Goal: Task Accomplishment & Management: Complete application form

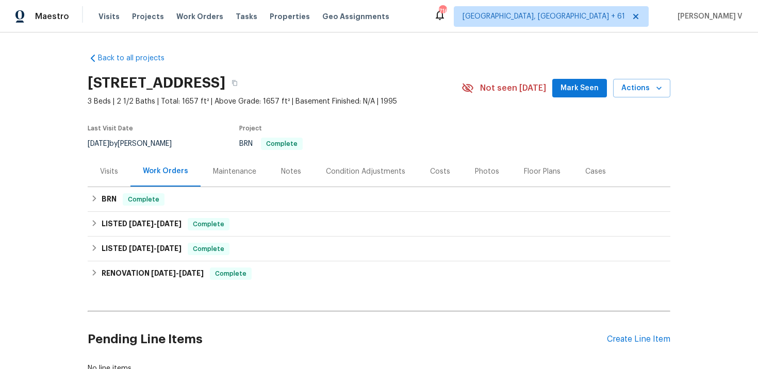
scroll to position [75, 0]
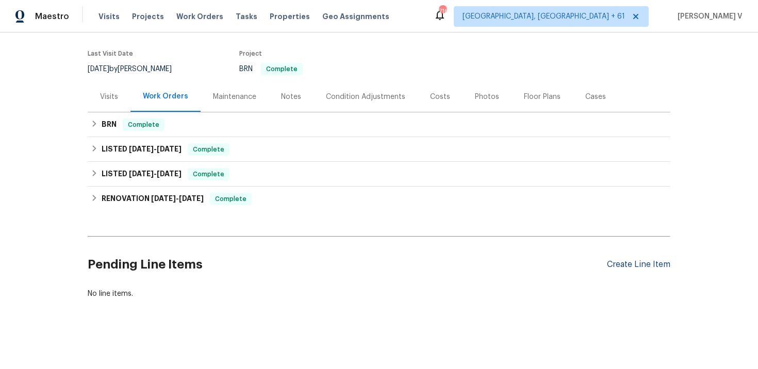
click at [639, 261] on div "Create Line Item" at bounding box center [638, 265] width 63 height 10
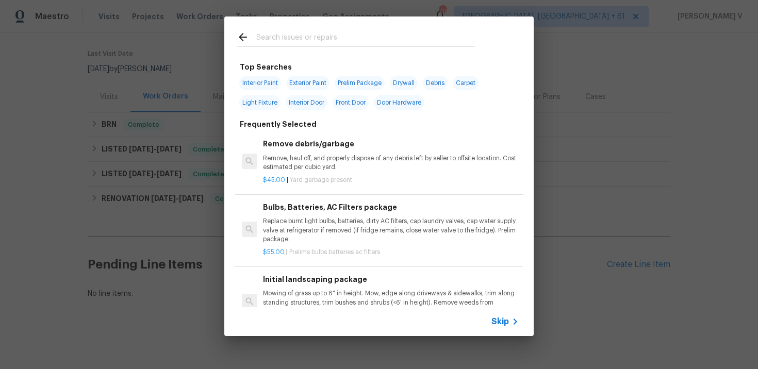
click at [507, 322] on span "Skip" at bounding box center [501, 322] width 18 height 10
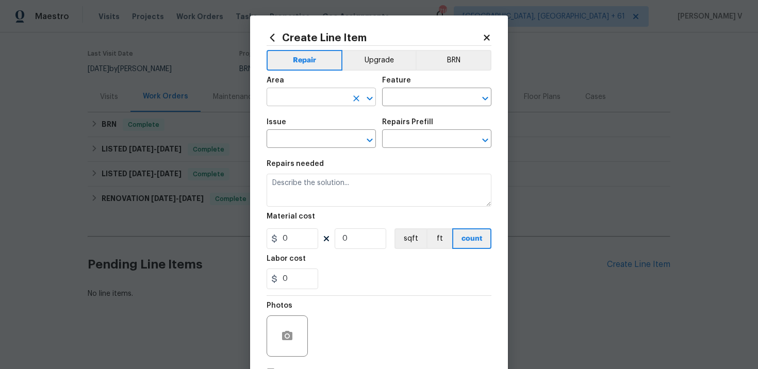
click at [315, 94] on input "text" at bounding box center [307, 98] width 80 height 16
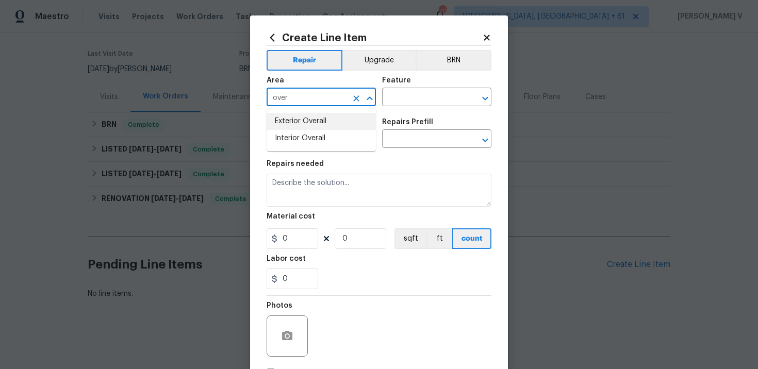
click at [311, 121] on li "Exterior Overall" at bounding box center [321, 121] width 109 height 17
type input "Exterior Overall"
click at [398, 94] on input "text" at bounding box center [422, 98] width 80 height 16
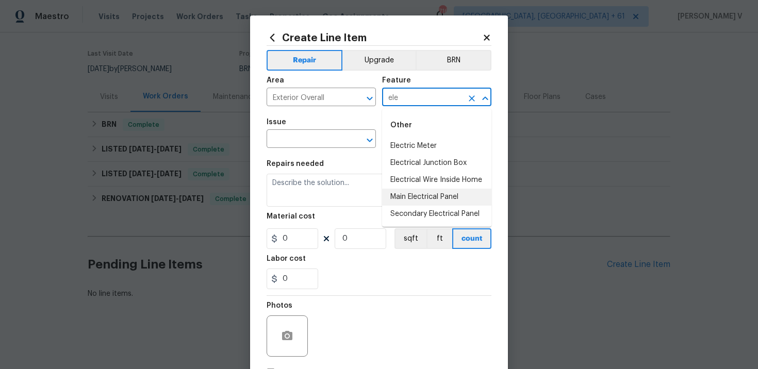
click at [407, 195] on li "Main Electrical Panel" at bounding box center [436, 197] width 109 height 17
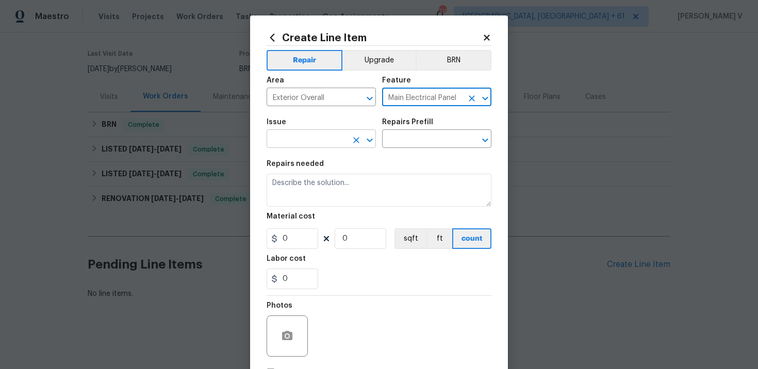
type input "Main Electrical Panel"
click at [284, 134] on input "text" at bounding box center [307, 140] width 80 height 16
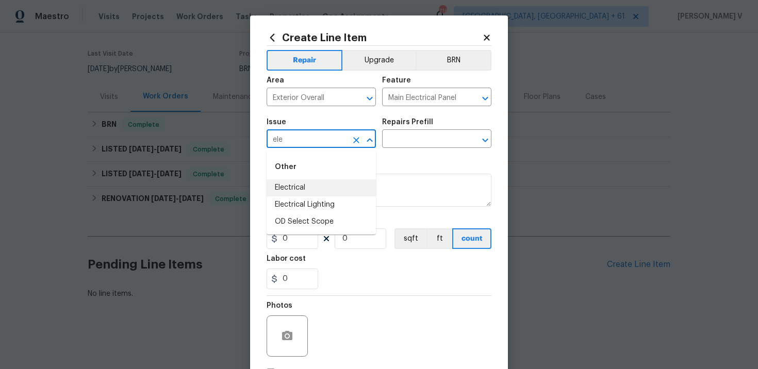
click at [290, 192] on li "Electrical" at bounding box center [321, 187] width 109 height 17
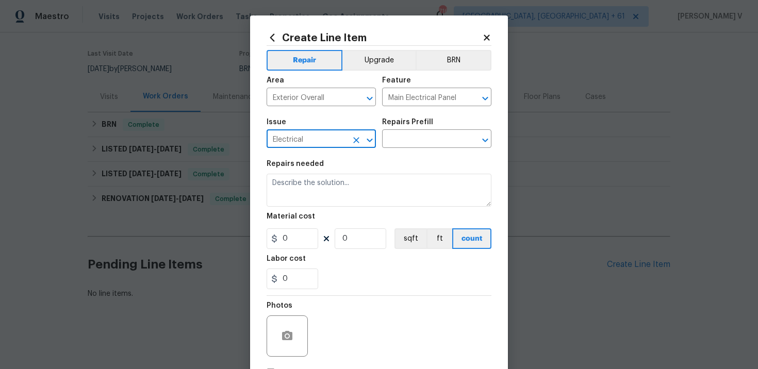
type input "Electrical"
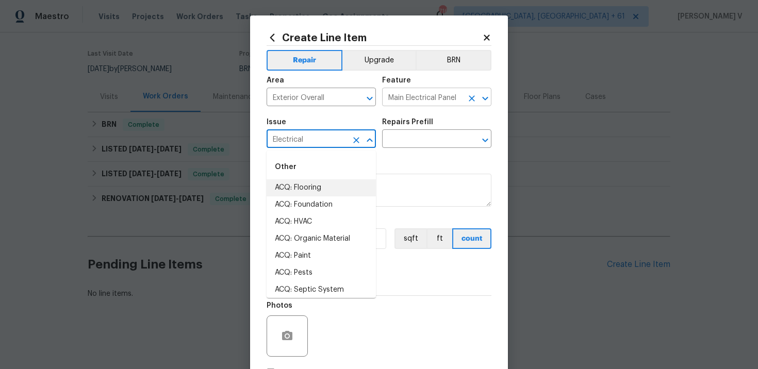
click at [422, 97] on input "Main Electrical Panel" at bounding box center [422, 98] width 80 height 16
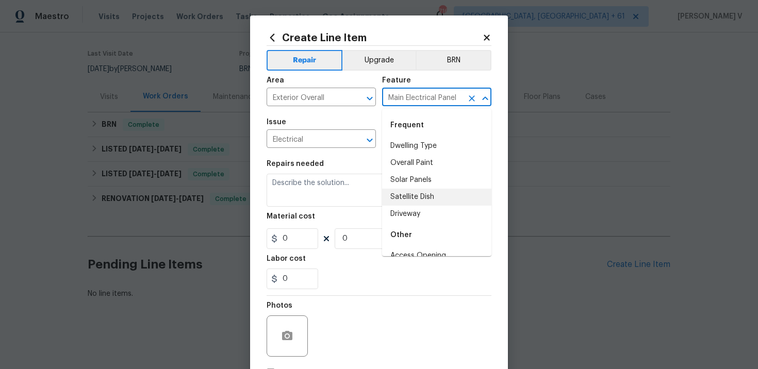
click at [422, 97] on input "Main Electrical Panel" at bounding box center [422, 98] width 80 height 16
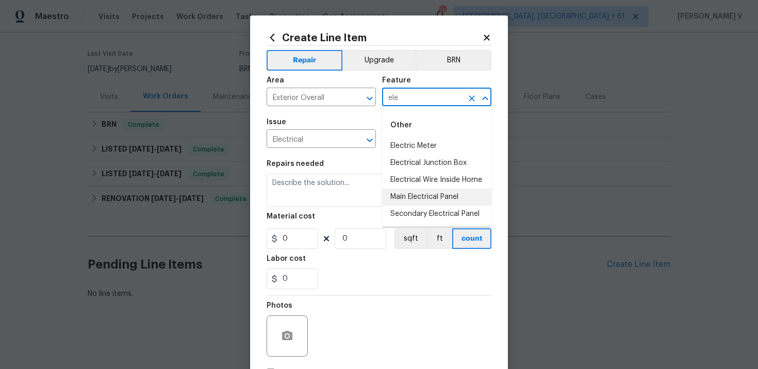
click at [417, 191] on li "Main Electrical Panel" at bounding box center [436, 197] width 109 height 17
type input "Main Electrical Panel"
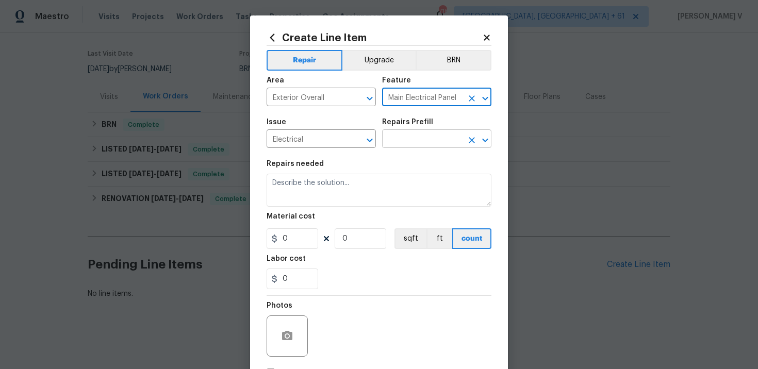
click at [403, 142] on input "text" at bounding box center [422, 140] width 80 height 16
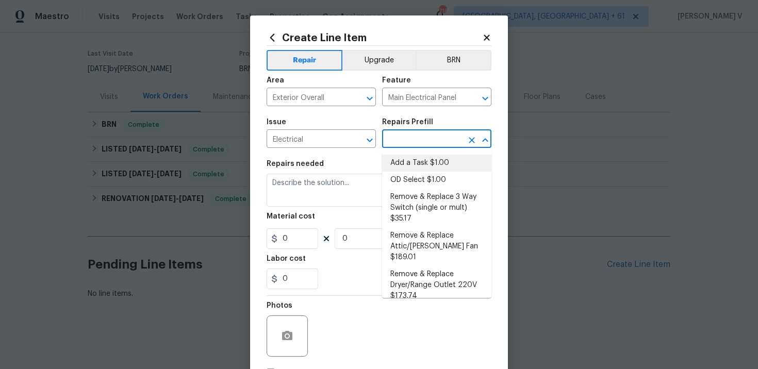
click at [403, 165] on li "Add a Task $1.00" at bounding box center [436, 163] width 109 height 17
type input "Add a Task $1.00"
type textarea "HPM to detail"
type input "1"
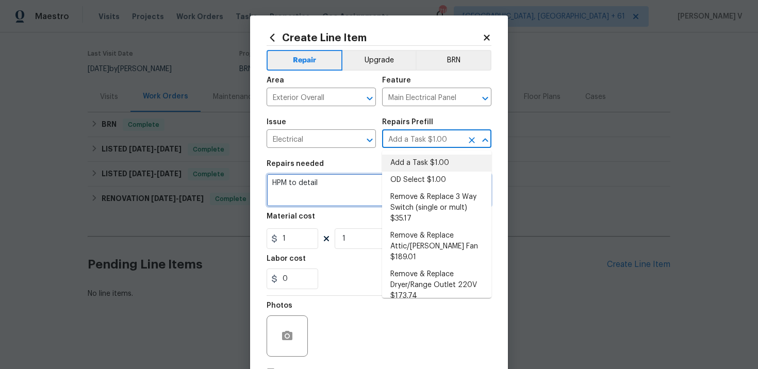
click at [288, 198] on textarea "HPM to detail" at bounding box center [379, 190] width 225 height 33
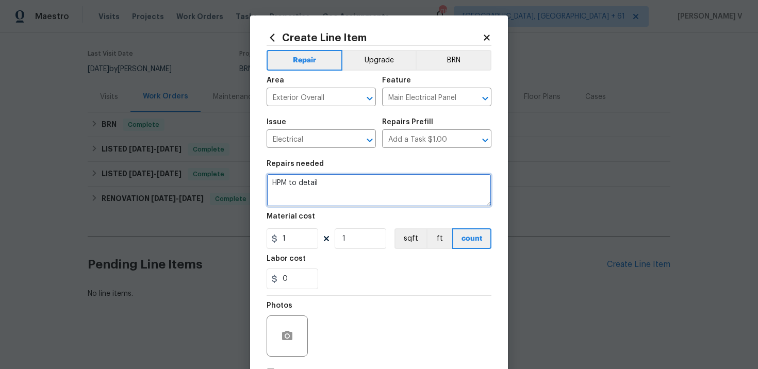
click at [288, 198] on textarea "HPM to detail" at bounding box center [379, 190] width 225 height 33
paste textarea "Please remove lock from the electrical panel and take a photo of the inside"
type textarea "Please remove lock from the electrical panel and take a photo of the inside"
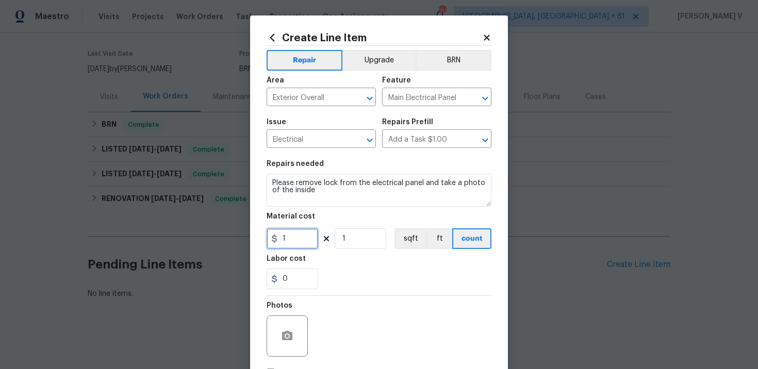
click at [295, 247] on input "1" at bounding box center [293, 238] width 52 height 21
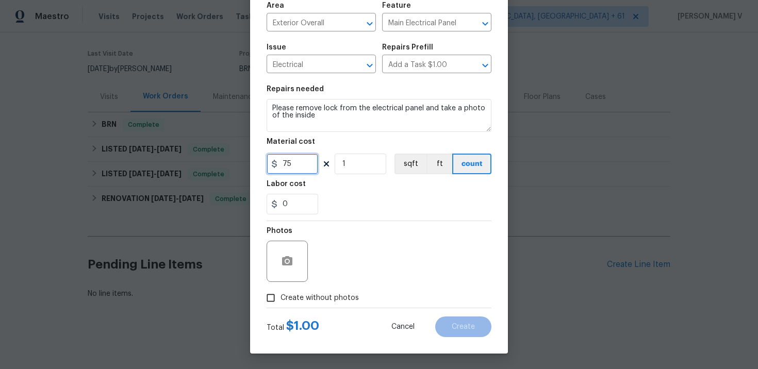
type input "75"
click at [279, 301] on input "Create without photos" at bounding box center [271, 298] width 20 height 20
checkbox input "true"
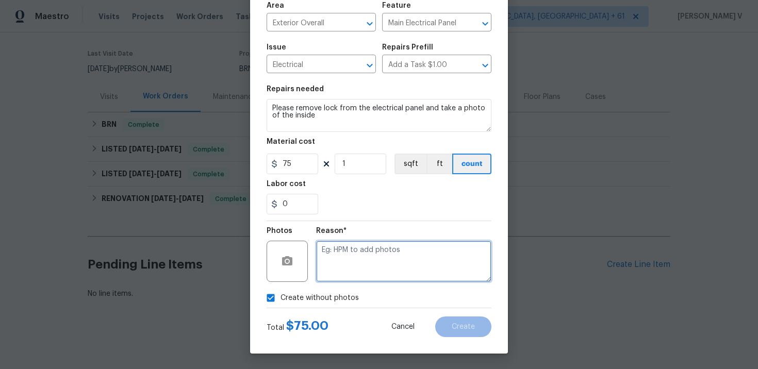
click at [396, 261] on textarea at bounding box center [403, 261] width 175 height 41
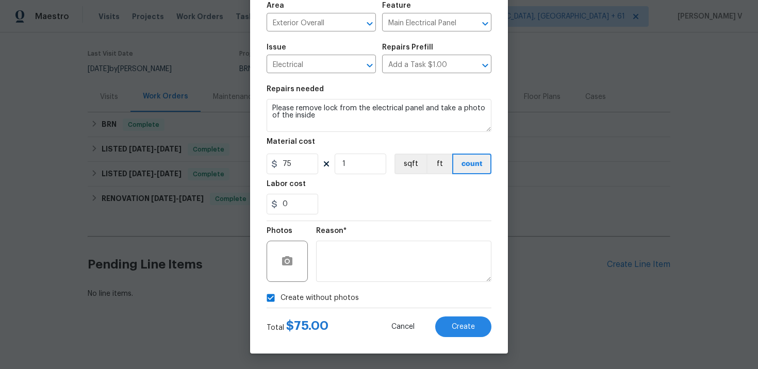
click at [487, 345] on div "Create Line Item Repair Upgrade BRN Area Exterior Overall ​ Feature Main Electr…" at bounding box center [379, 147] width 258 height 413
click at [467, 333] on button "Create" at bounding box center [463, 327] width 56 height 21
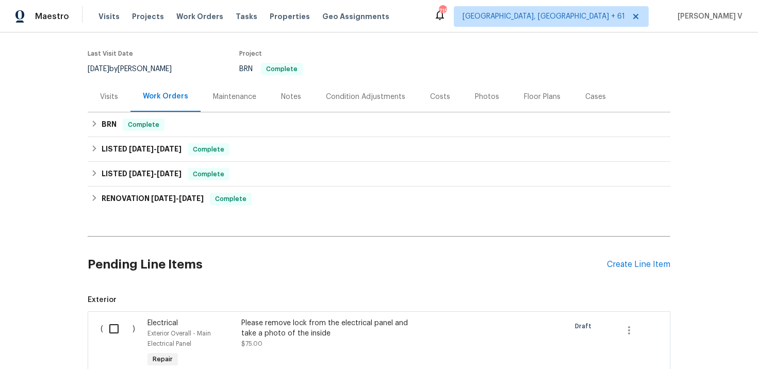
scroll to position [188, 0]
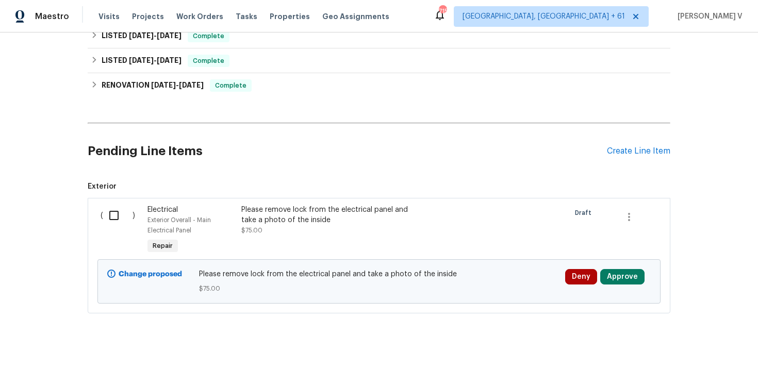
click at [648, 157] on div "Pending Line Items Create Line Item" at bounding box center [379, 151] width 583 height 48
click at [640, 150] on div "Create Line Item" at bounding box center [638, 151] width 63 height 10
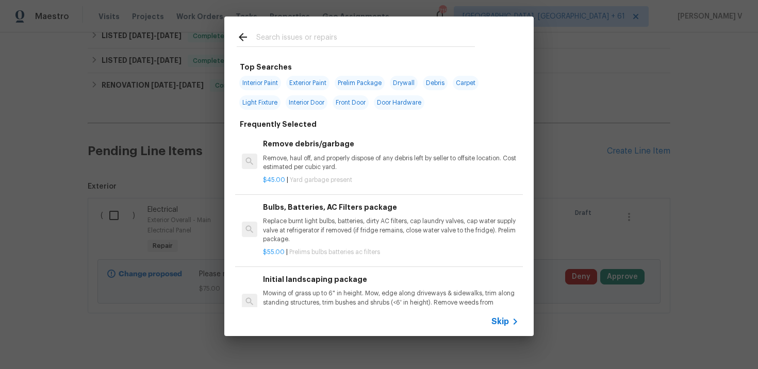
click at [506, 328] on div "Skip" at bounding box center [507, 322] width 30 height 12
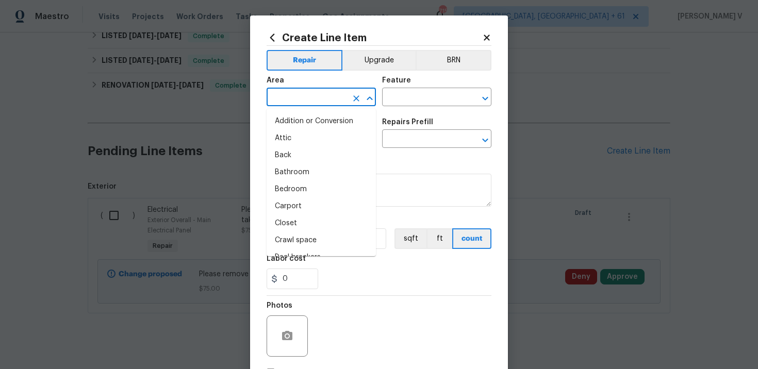
click at [271, 102] on input "text" at bounding box center [307, 98] width 80 height 16
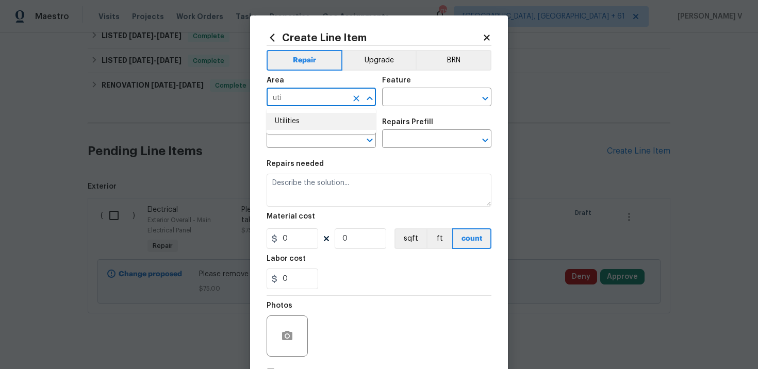
click at [277, 113] on li "Utilities" at bounding box center [321, 121] width 109 height 17
type input "Utilities"
click at [400, 96] on input "text" at bounding box center [422, 98] width 80 height 16
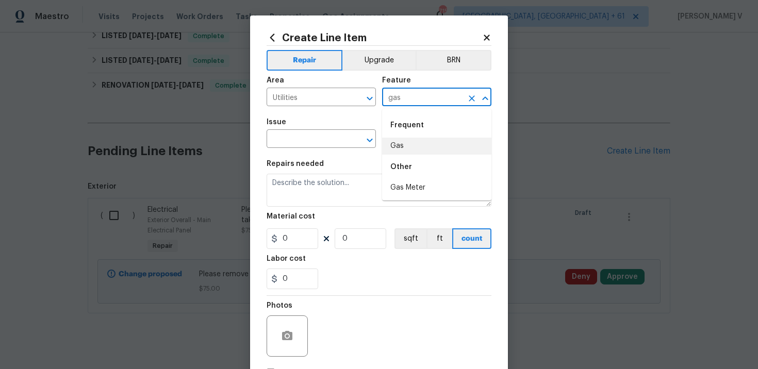
click at [390, 138] on li "Gas" at bounding box center [436, 146] width 109 height 17
type input "Gas"
click at [298, 141] on input "text" at bounding box center [307, 140] width 80 height 16
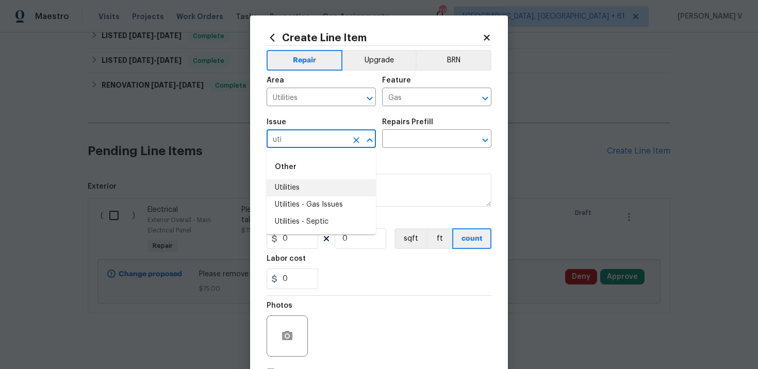
type input "uti"
click at [313, 218] on li "Utilities" at bounding box center [321, 222] width 109 height 17
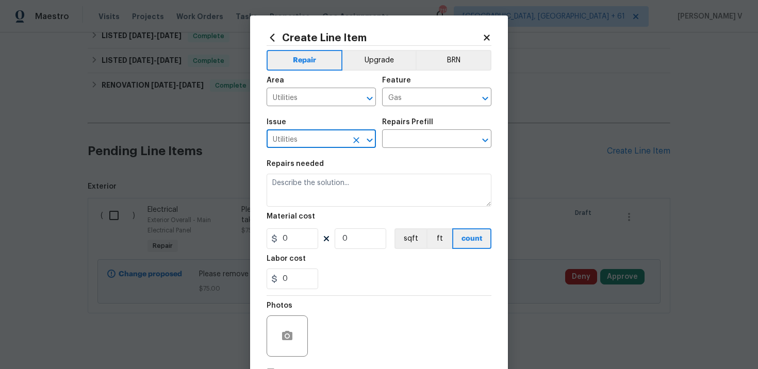
type input "Utilities"
click at [423, 153] on div "Issue Utilities ​ Repairs Prefill ​" at bounding box center [379, 133] width 225 height 42
click at [440, 142] on input "text" at bounding box center [422, 140] width 80 height 16
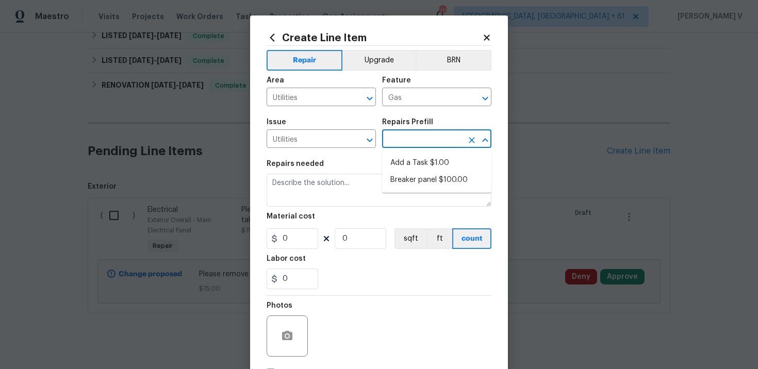
click at [418, 157] on li "Add a Task $1.00" at bounding box center [436, 163] width 109 height 17
type input "Add a Task $1.00"
type textarea "HPM to detail"
type input "1"
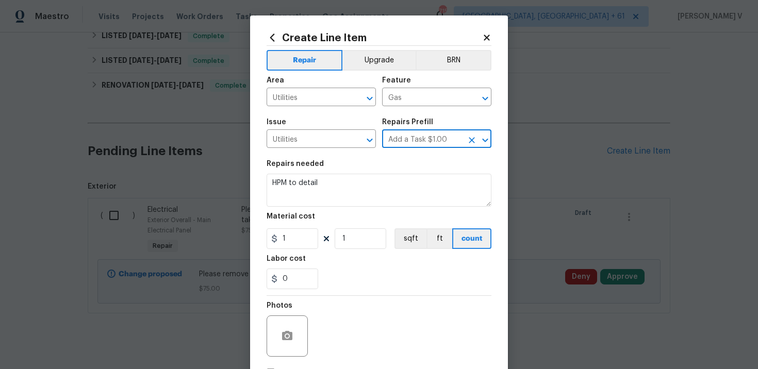
click at [354, 169] on div "Repairs needed" at bounding box center [379, 166] width 225 height 13
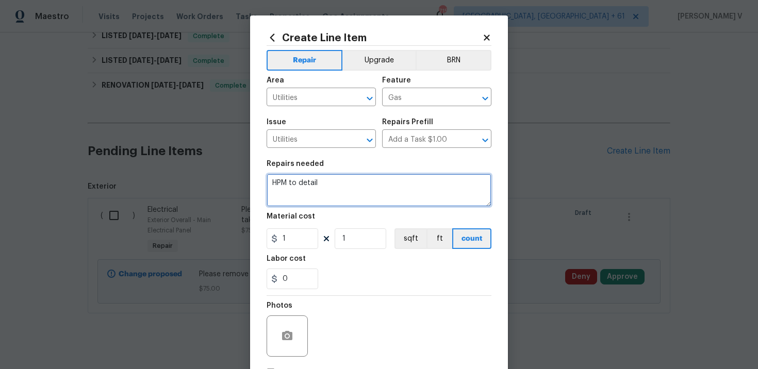
click at [330, 189] on textarea "HPM to detail" at bounding box center [379, 190] width 225 height 33
paste textarea "Take a photo of the gas meter showing the lock has been removed"
type textarea "Take a photo of the gas meter showing the lock has been removed"
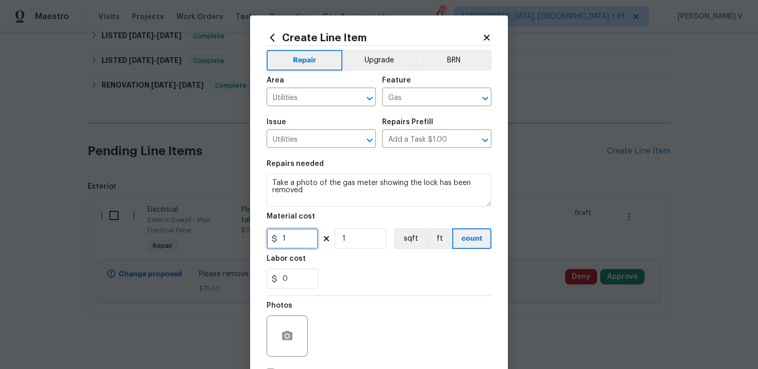
click at [295, 239] on input "1" at bounding box center [293, 238] width 52 height 21
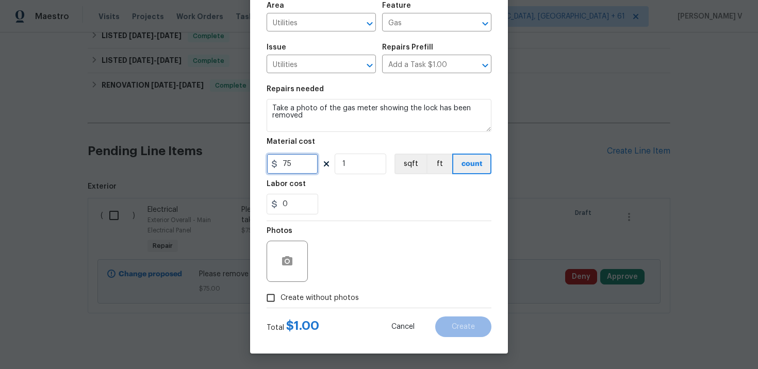
type input "75"
click at [281, 298] on span "Create without photos" at bounding box center [320, 298] width 78 height 11
click at [281, 298] on input "Create without photos" at bounding box center [271, 298] width 20 height 20
checkbox input "true"
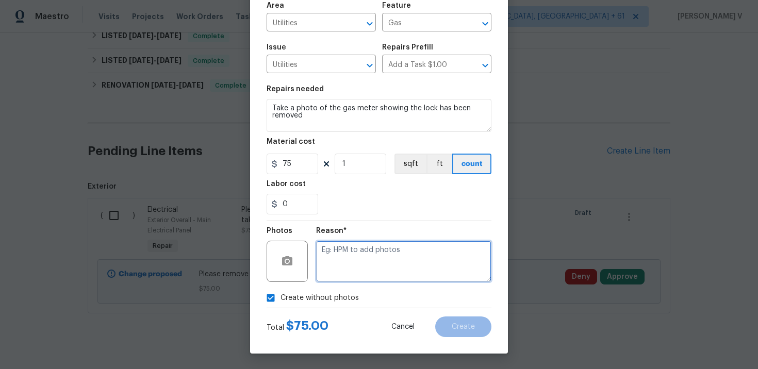
click at [348, 272] on textarea at bounding box center [403, 261] width 175 height 41
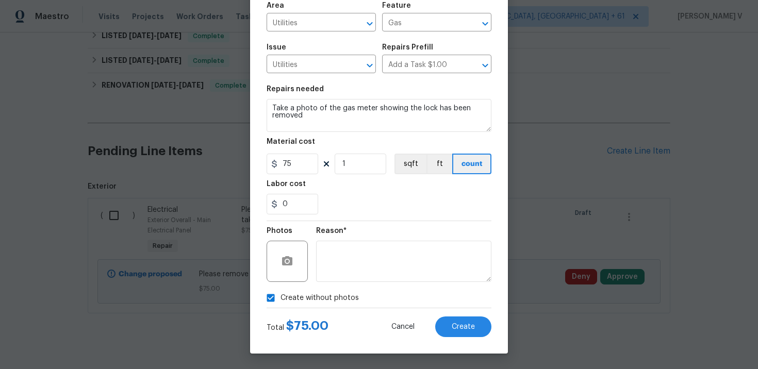
click at [443, 338] on div "Create Line Item Repair Upgrade BRN Area Utilities ​ Feature Gas ​ Issue Utilit…" at bounding box center [379, 147] width 258 height 413
click at [462, 331] on button "Create" at bounding box center [463, 327] width 56 height 21
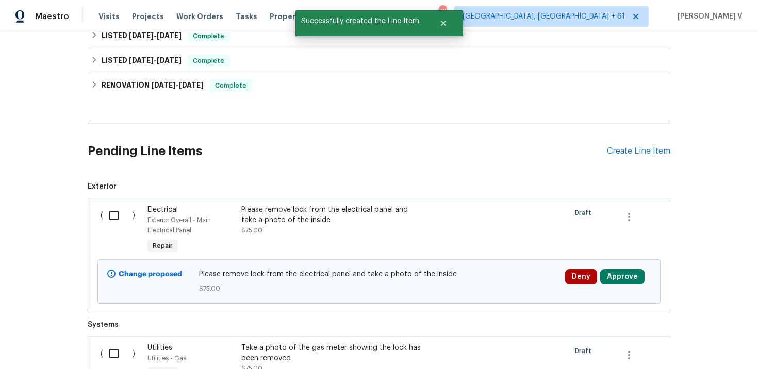
click at [113, 214] on input "checkbox" at bounding box center [117, 216] width 29 height 22
checkbox input "true"
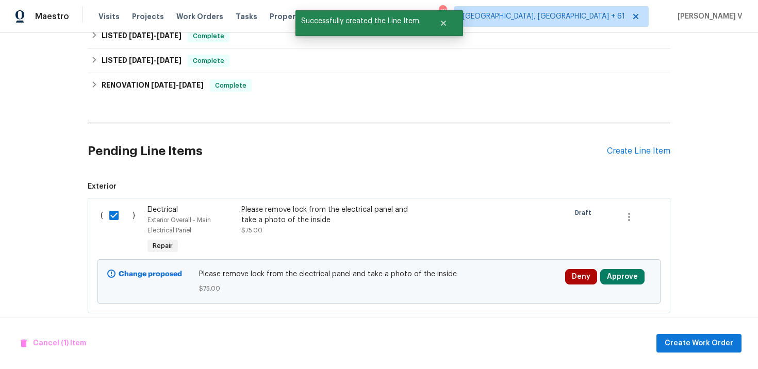
scroll to position [274, 0]
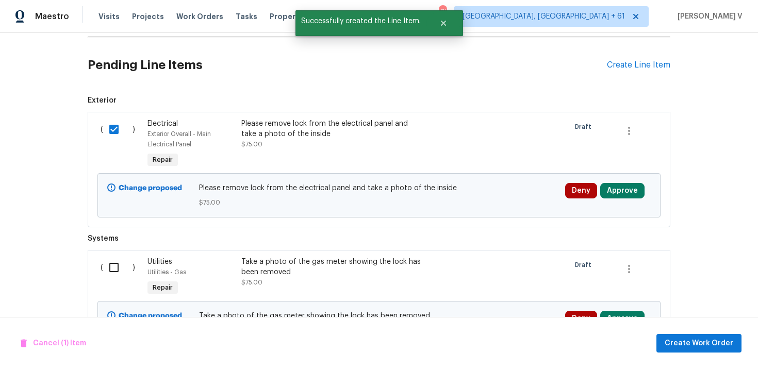
click at [110, 282] on div "( )" at bounding box center [120, 277] width 47 height 47
click at [110, 276] on input "checkbox" at bounding box center [117, 268] width 29 height 22
checkbox input "true"
click at [711, 341] on span "Create Work Order" at bounding box center [699, 343] width 69 height 13
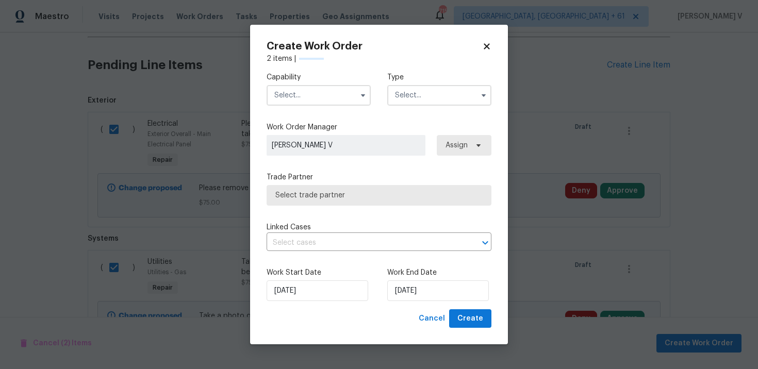
checkbox input "false"
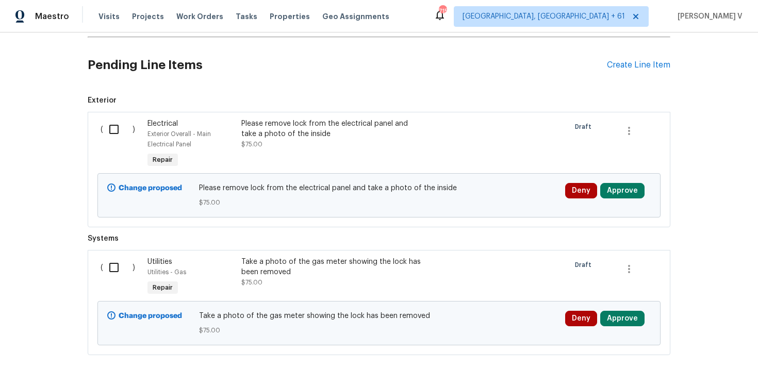
click at [127, 128] on input "checkbox" at bounding box center [117, 130] width 29 height 22
checkbox input "true"
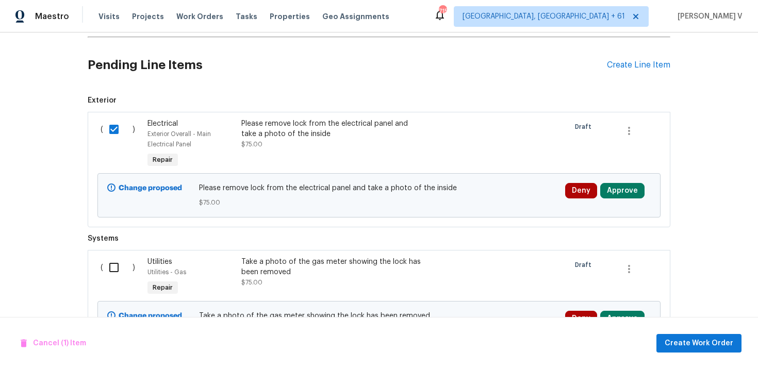
click at [112, 275] on input "checkbox" at bounding box center [117, 268] width 29 height 22
checkbox input "true"
click at [701, 340] on span "Create Work Order" at bounding box center [699, 343] width 69 height 13
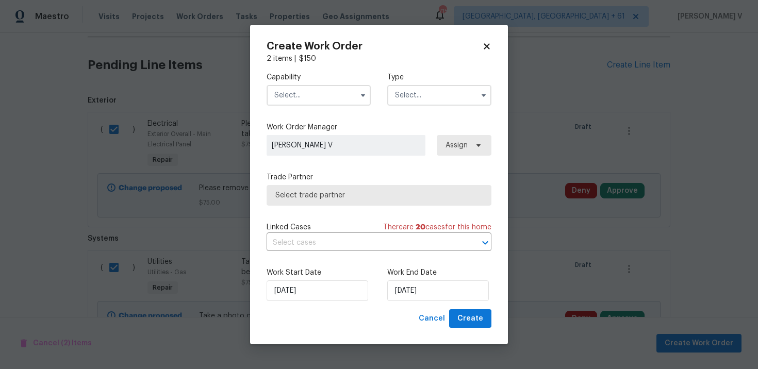
click at [344, 66] on div "Capability Type" at bounding box center [379, 89] width 225 height 50
click at [320, 99] on input "text" at bounding box center [319, 95] width 104 height 21
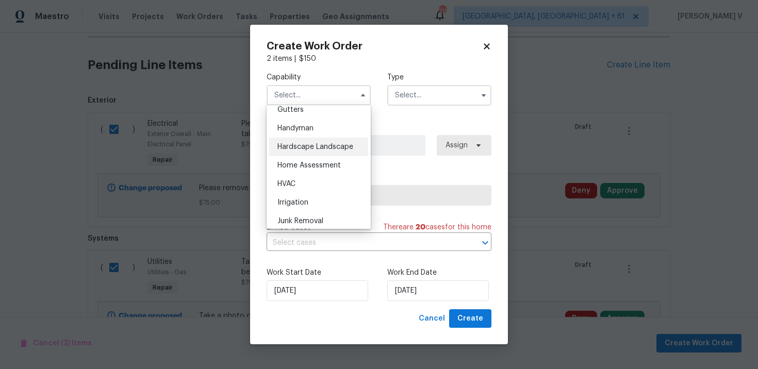
scroll to position [552, 0]
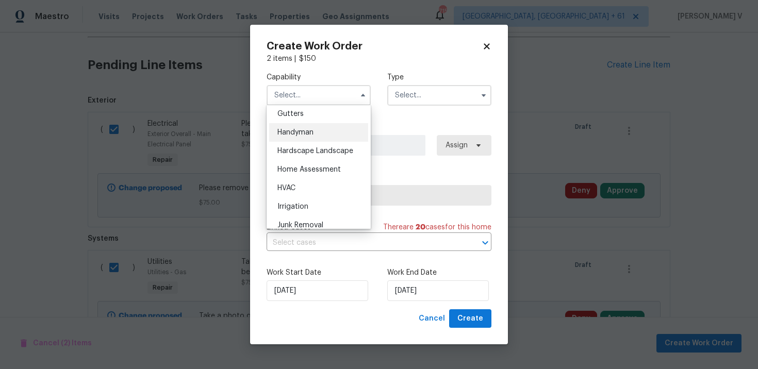
click at [305, 127] on div "Handyman" at bounding box center [318, 132] width 99 height 19
type input "Handyman"
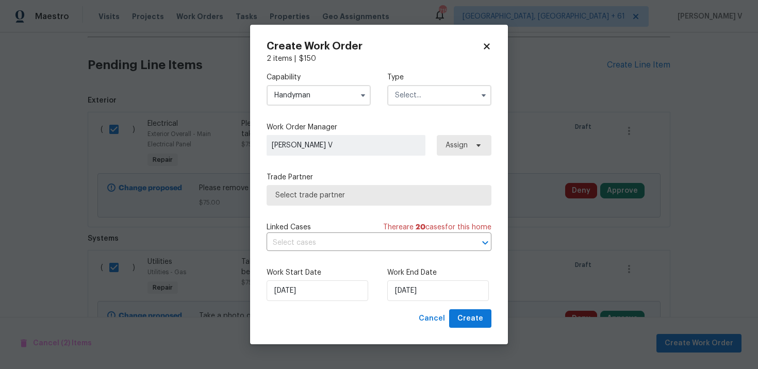
click at [423, 94] on input "text" at bounding box center [439, 95] width 104 height 21
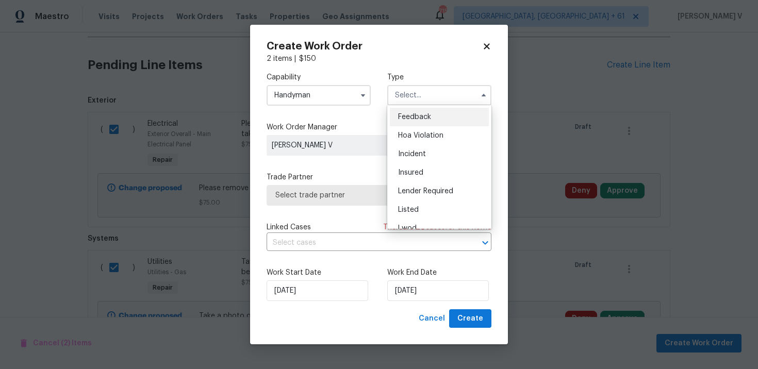
click at [402, 112] on div "Feedback" at bounding box center [439, 117] width 99 height 19
type input "Feedback"
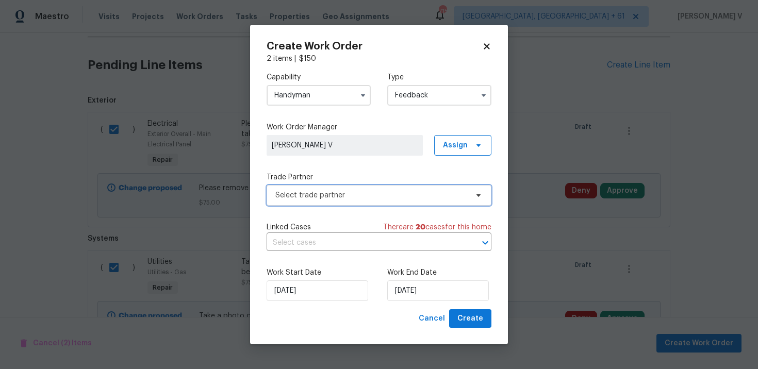
click at [326, 187] on span "Select trade partner" at bounding box center [379, 195] width 225 height 21
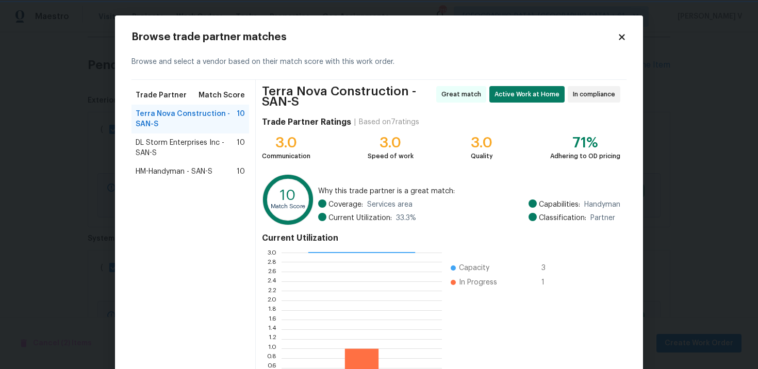
scroll to position [90, 0]
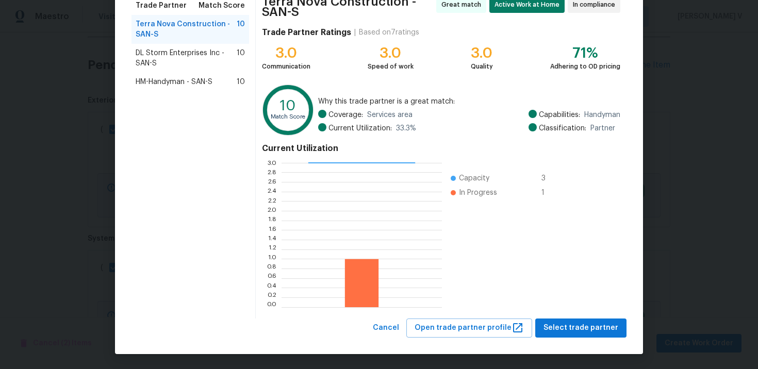
click at [575, 316] on div "Terra Nova Construction - SAN-S Great match Active Work at Home In compliance T…" at bounding box center [441, 154] width 371 height 329
click at [565, 322] on span "Select trade partner" at bounding box center [581, 328] width 75 height 13
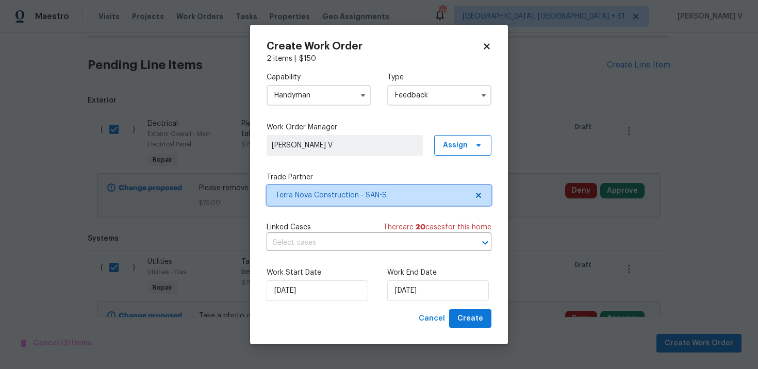
scroll to position [0, 0]
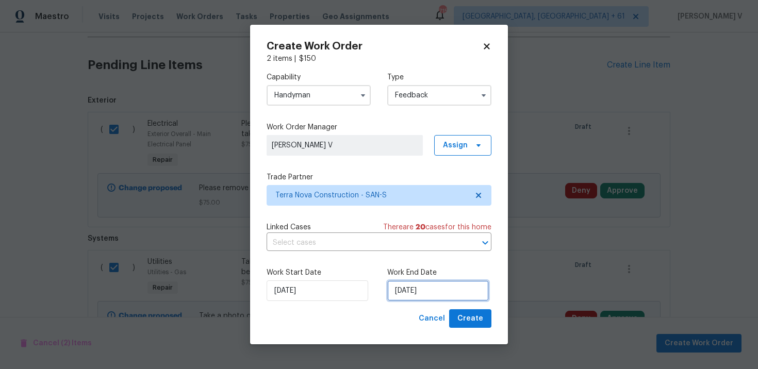
click at [435, 286] on input "[DATE]" at bounding box center [438, 291] width 102 height 21
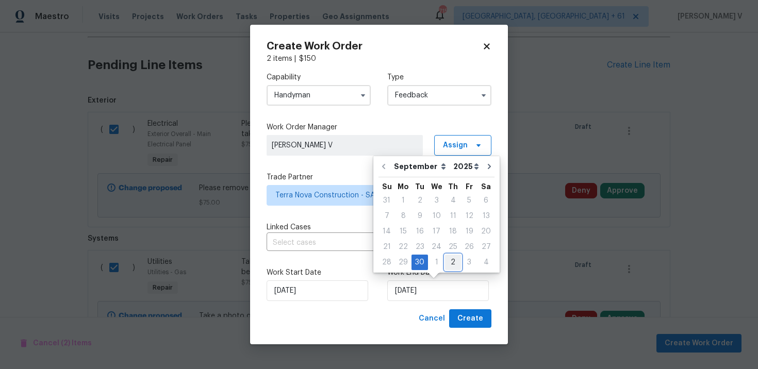
click at [446, 263] on div "2" at bounding box center [453, 262] width 16 height 14
type input "[DATE]"
select select "9"
click at [472, 331] on div "Create Work Order 2 items | $ 150 Capability Handyman Type Feedback Work Order …" at bounding box center [379, 185] width 258 height 320
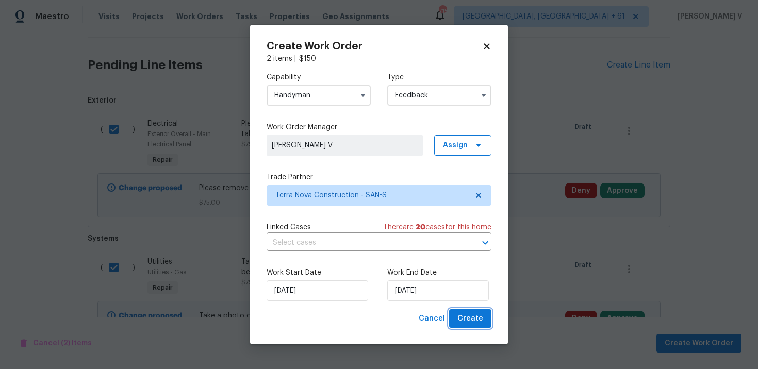
click at [471, 316] on span "Create" at bounding box center [470, 319] width 26 height 13
checkbox input "false"
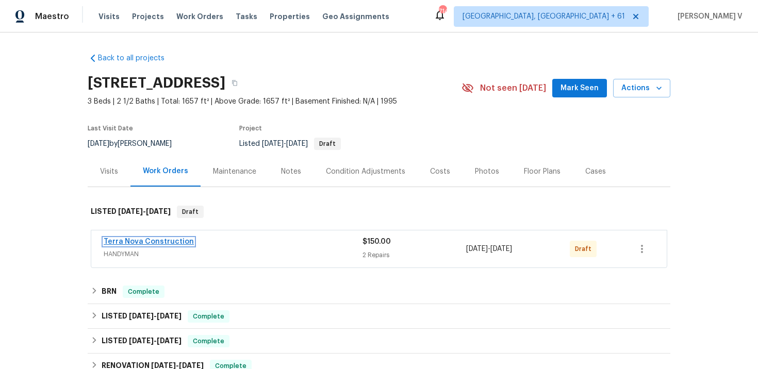
click at [151, 238] on link "Terra Nova Construction" at bounding box center [149, 241] width 90 height 7
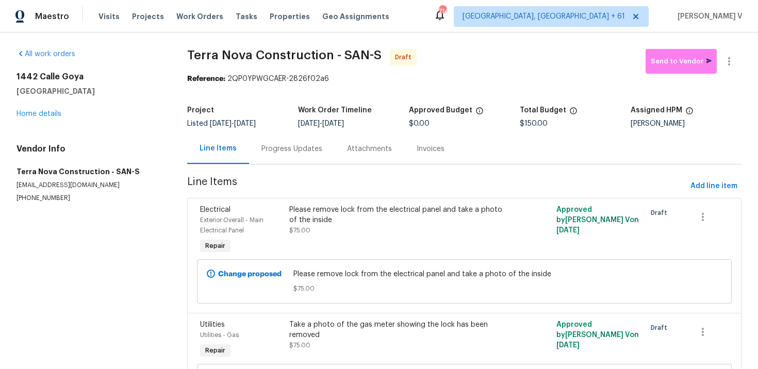
click at [261, 149] on div "Progress Updates" at bounding box center [291, 149] width 61 height 10
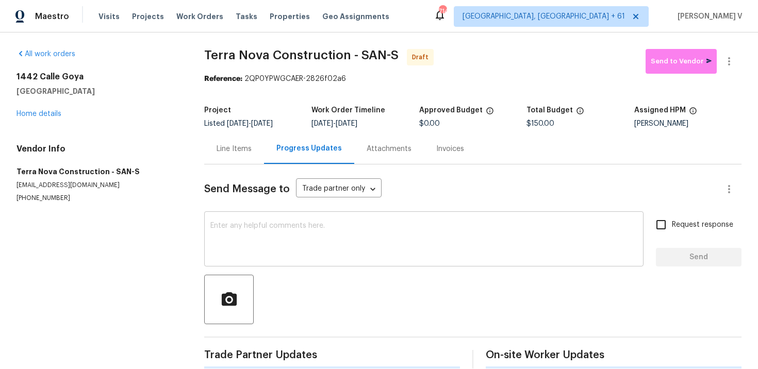
click at [273, 247] on textarea at bounding box center [423, 240] width 427 height 36
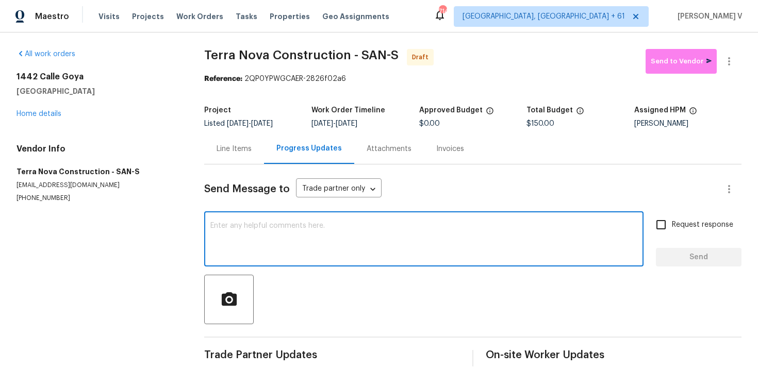
paste textarea "Hi this is Divya with Opendoor. I’m confirming you received the WO for the prop…"
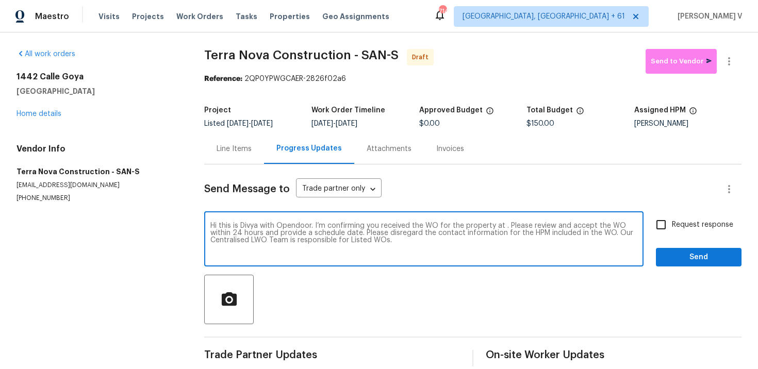
click at [502, 226] on textarea "Hi this is Divya with Opendoor. I’m confirming you received the WO for the prop…" at bounding box center [423, 240] width 427 height 36
paste textarea "[STREET_ADDRESS]"
type textarea "Hi this is Divya with Opendoor. I’m confirming you received the WO for the prop…"
click at [648, 229] on div "Hi this is Divya with Opendoor. I’m confirming you received the WO for the prop…" at bounding box center [472, 240] width 537 height 53
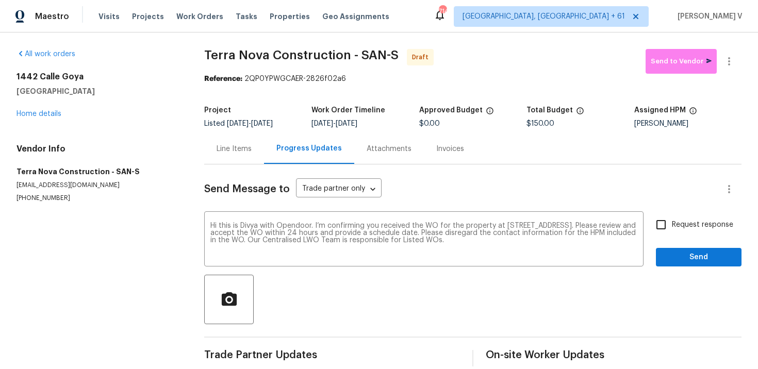
click at [663, 229] on input "Request response" at bounding box center [661, 225] width 22 height 22
checkbox input "true"
click at [682, 263] on span "Send" at bounding box center [698, 257] width 69 height 13
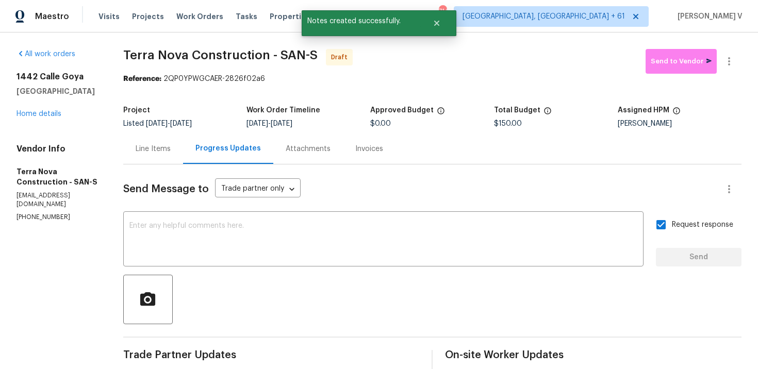
click at [218, 208] on div "Send Message to Trade partner only Trade partner only ​ x ​ Request response Se…" at bounding box center [432, 301] width 618 height 273
click at [218, 222] on div "x ​" at bounding box center [383, 240] width 520 height 53
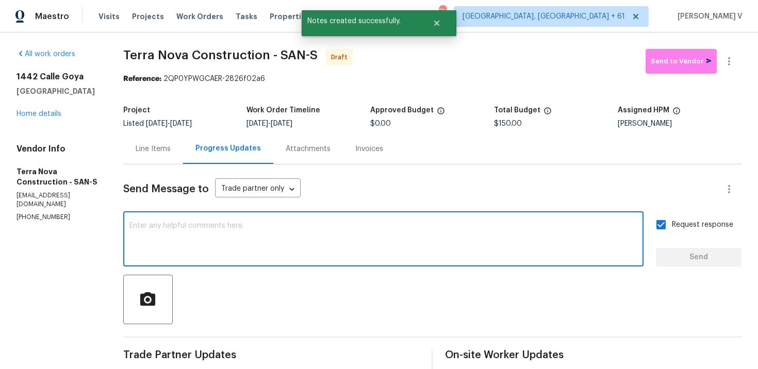
paste textarea "Attention All Work Orders must include before-photos (both close-up and wide-an…"
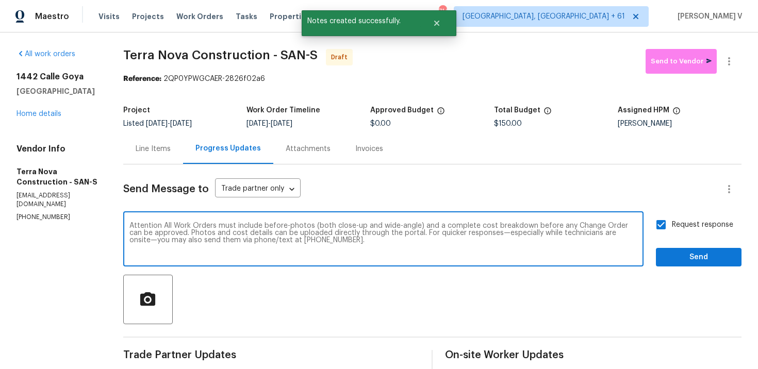
type textarea "Attention All Work Orders must include before-photos (both close-up and wide-an…"
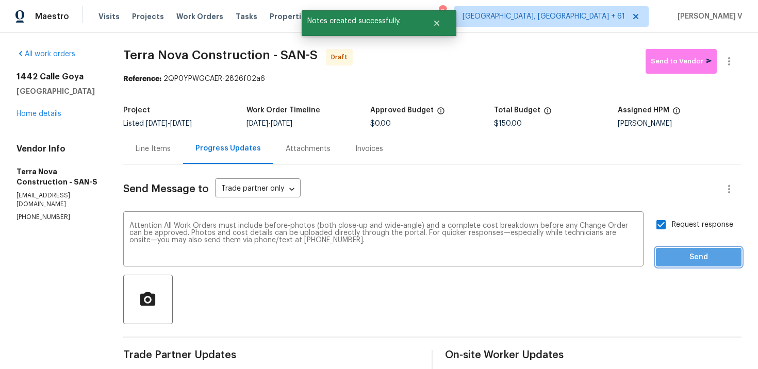
click at [668, 264] on button "Send" at bounding box center [699, 257] width 86 height 19
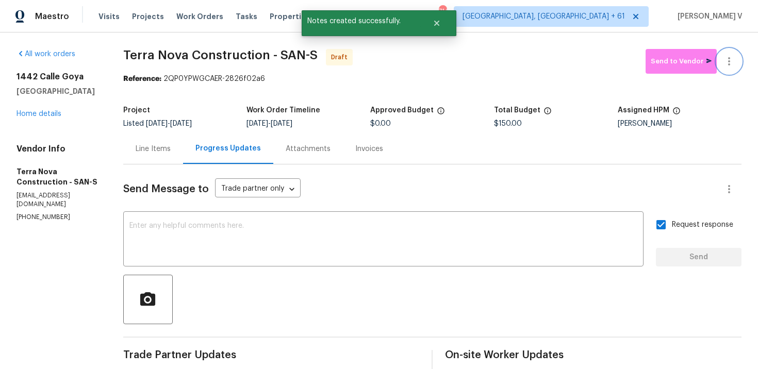
click at [729, 67] on icon "button" at bounding box center [729, 61] width 12 height 12
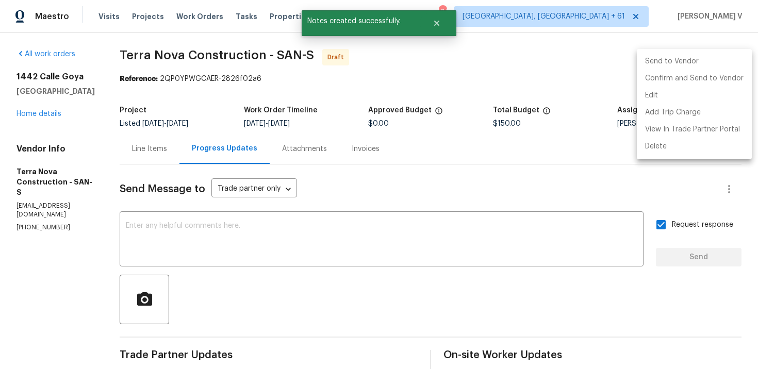
click at [697, 69] on li "Send to Vendor" at bounding box center [694, 61] width 115 height 17
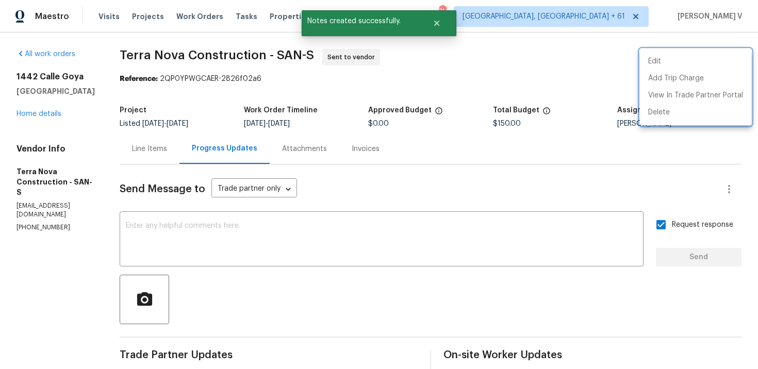
click at [188, 78] on div at bounding box center [379, 184] width 758 height 369
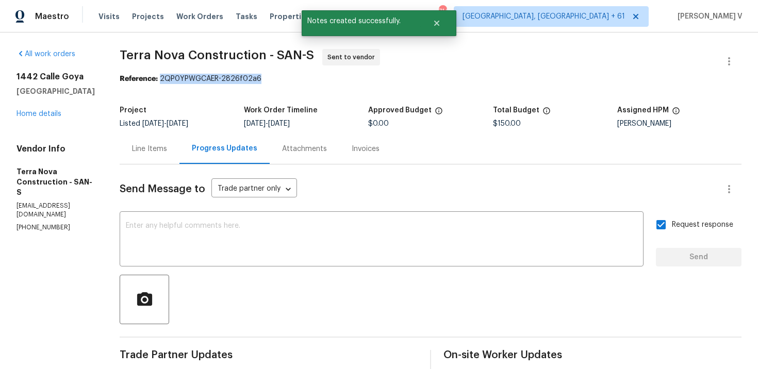
drag, startPoint x: 189, startPoint y: 78, endPoint x: 352, endPoint y: 78, distance: 163.0
click at [352, 78] on div "Reference: 2QP0YPWGCAER-2826f02a6" at bounding box center [431, 79] width 622 height 10
copy div "2QP0YPWGCAER-2826f02a6"
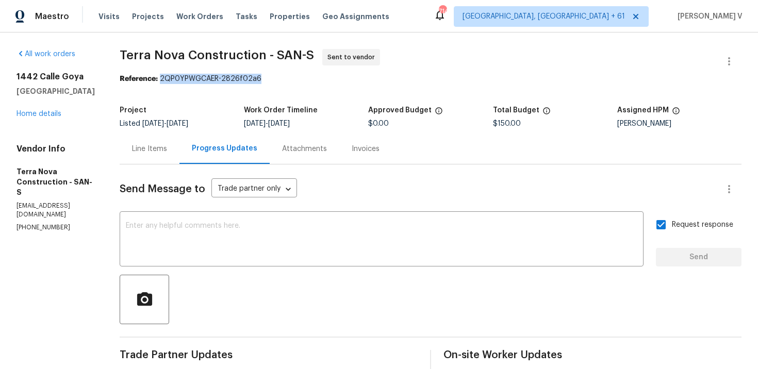
click at [167, 147] on div "Line Items" at bounding box center [149, 149] width 35 height 10
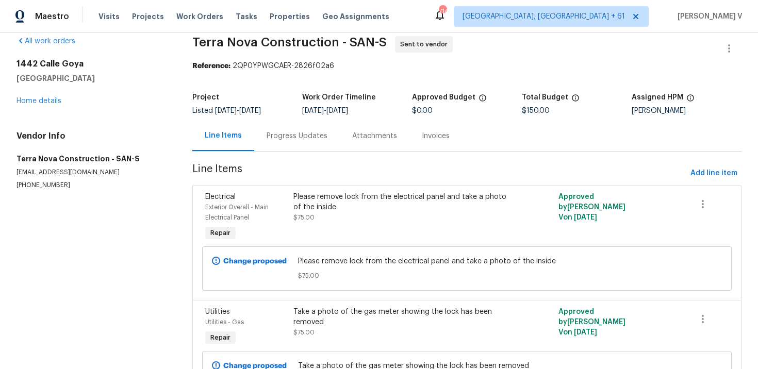
scroll to position [13, 0]
click at [338, 235] on div "Please remove lock from the electrical panel and take a photo of the inside $75…" at bounding box center [400, 217] width 221 height 58
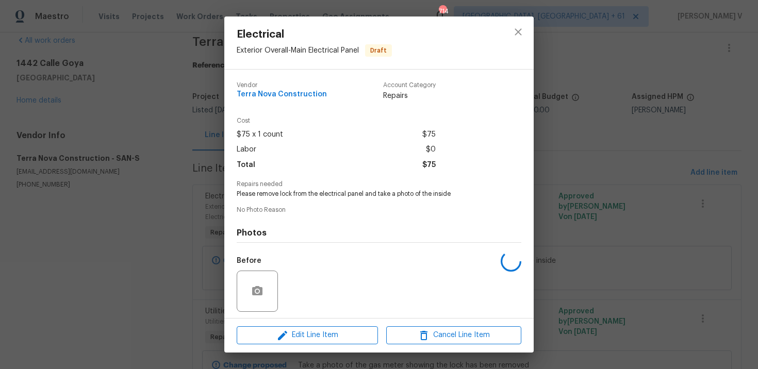
scroll to position [71, 0]
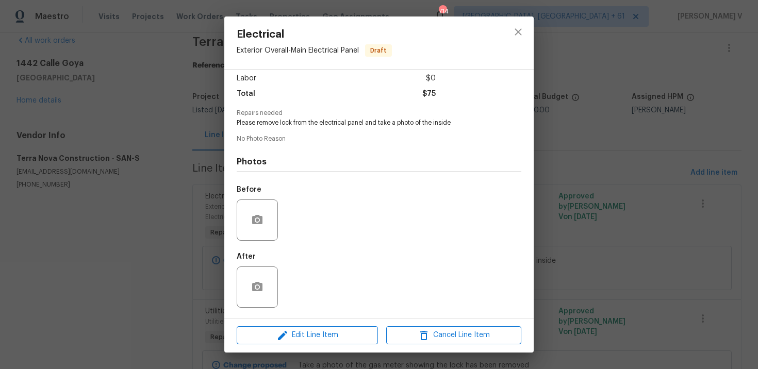
click at [310, 324] on div "Edit Line Item Cancel Line Item" at bounding box center [378, 335] width 309 height 35
click at [303, 331] on span "Edit Line Item" at bounding box center [307, 335] width 135 height 13
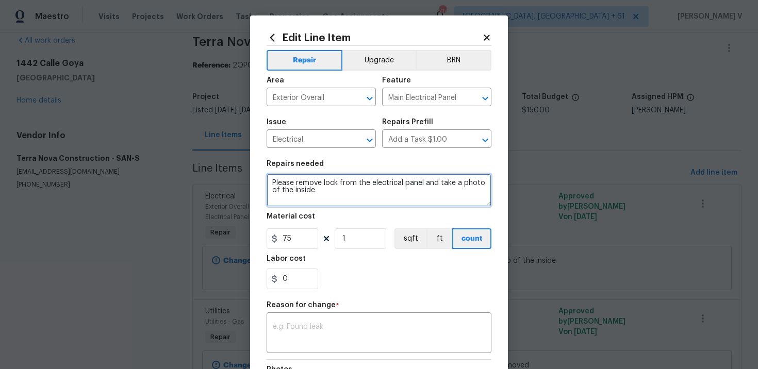
click at [271, 182] on textarea "Please remove lock from the electrical panel and take a photo of the inside" at bounding box center [379, 190] width 225 height 33
type textarea "#resale Please remove lock from the electrical panel and take a photo of the in…"
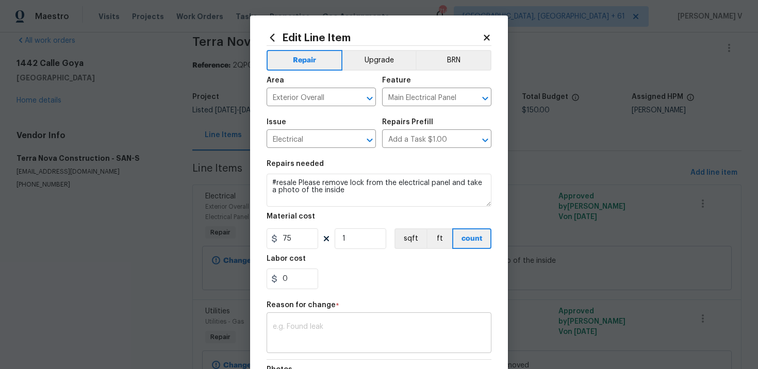
click at [281, 325] on textarea at bounding box center [379, 334] width 212 height 22
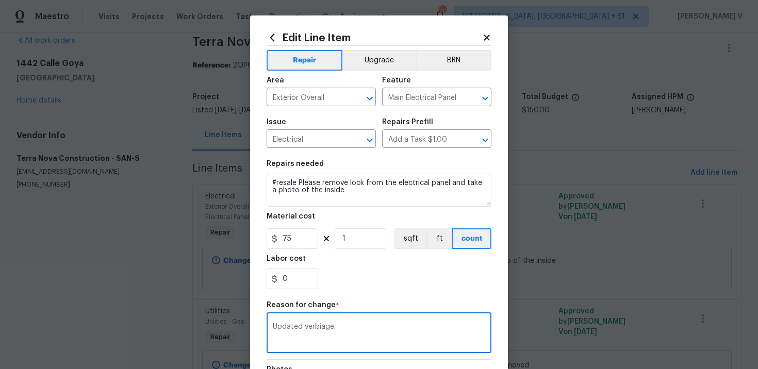
scroll to position [139, 0]
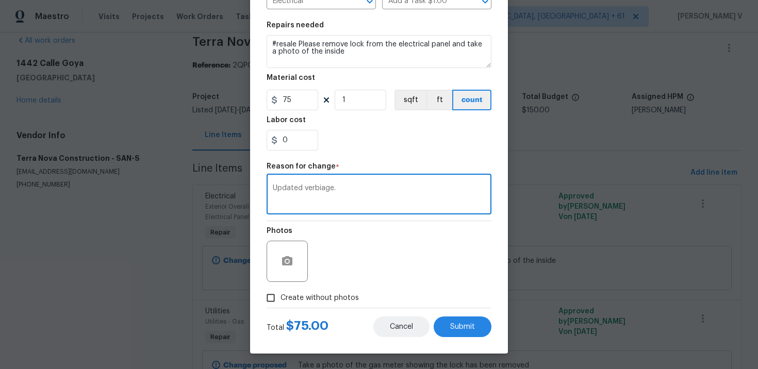
type textarea "Updated verbiage."
click at [420, 331] on button "Cancel" at bounding box center [401, 327] width 56 height 21
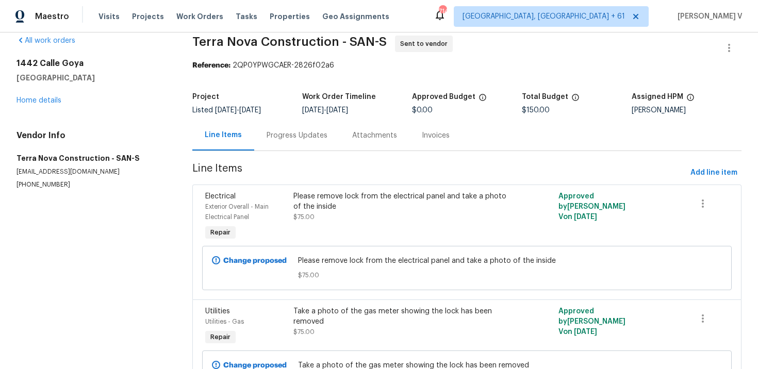
scroll to position [0, 0]
click at [345, 237] on div "Please remove lock from the electrical panel and take a photo of the inside $75…" at bounding box center [400, 217] width 221 height 58
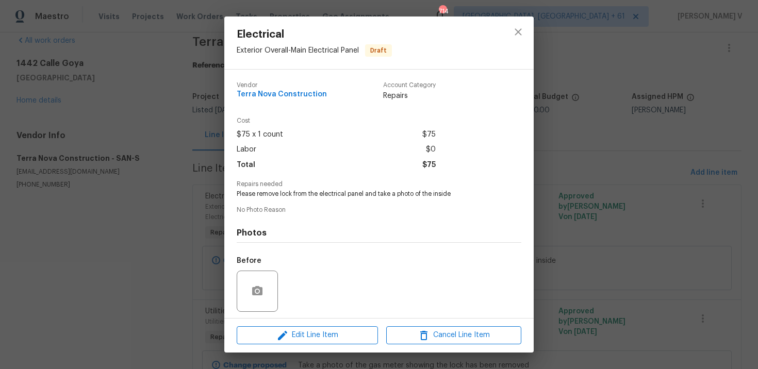
scroll to position [71, 0]
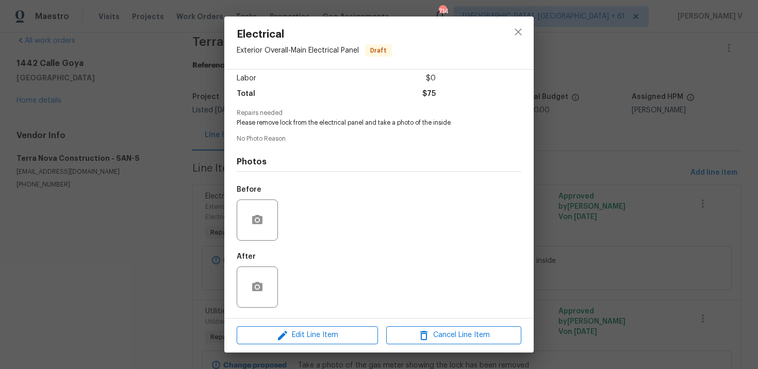
click at [319, 345] on div "Edit Line Item Cancel Line Item" at bounding box center [378, 335] width 309 height 35
click at [325, 338] on span "Edit Line Item" at bounding box center [307, 335] width 135 height 13
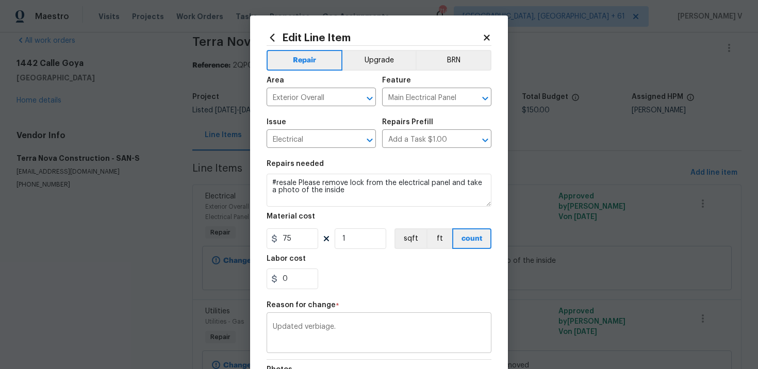
scroll to position [139, 0]
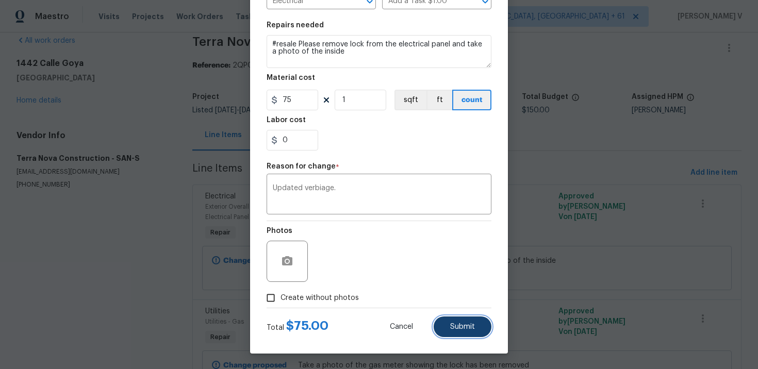
click at [474, 326] on span "Submit" at bounding box center [462, 327] width 25 height 8
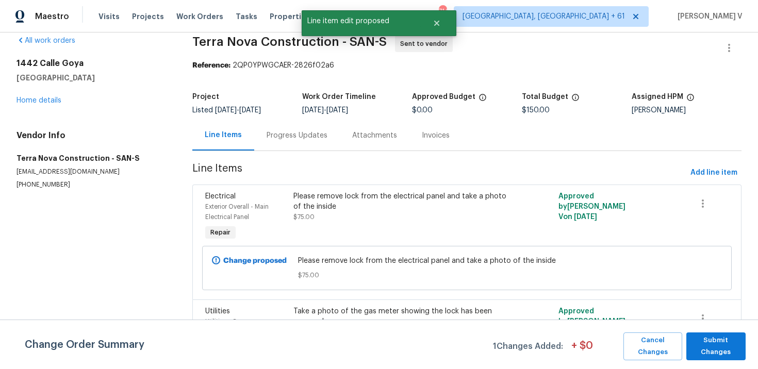
scroll to position [0, 0]
click at [705, 340] on span "Submit Changes" at bounding box center [716, 347] width 49 height 24
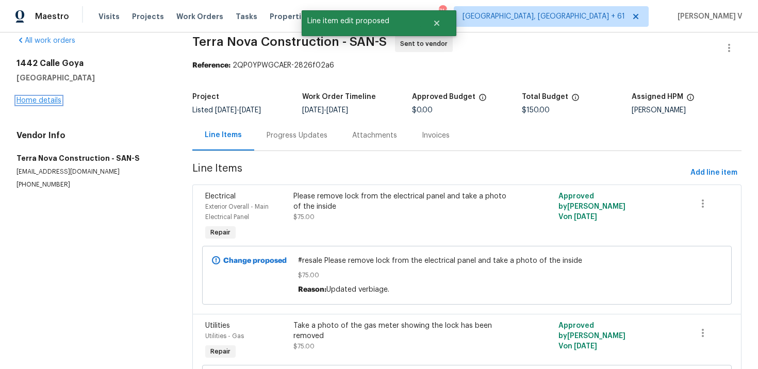
click at [47, 101] on link "Home details" at bounding box center [39, 100] width 45 height 7
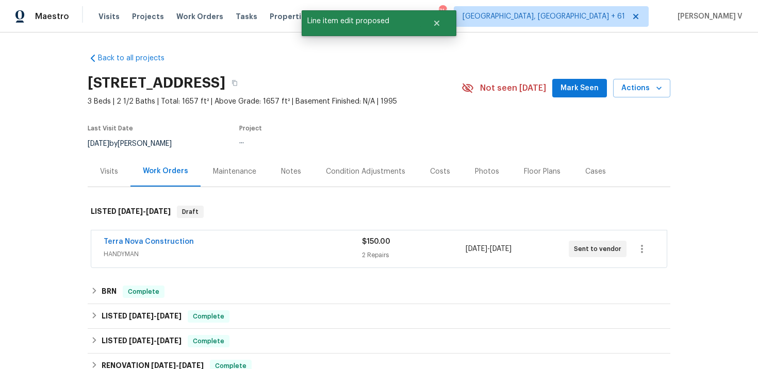
drag, startPoint x: 83, startPoint y: 250, endPoint x: 290, endPoint y: 248, distance: 207.9
click at [290, 248] on div "Back to all projects 1442 Calle Goya, Oceanside, CA 92056 3 Beds | 2 1/2 Baths …" at bounding box center [379, 200] width 758 height 337
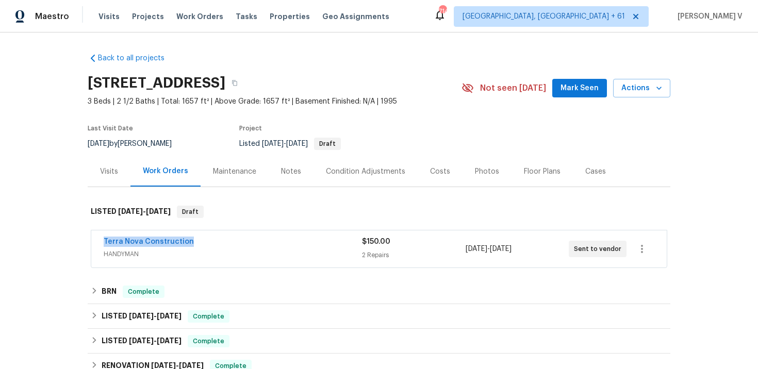
drag, startPoint x: 75, startPoint y: 241, endPoint x: 273, endPoint y: 240, distance: 198.1
click at [273, 240] on div "Back to all projects 1442 Calle Goya, Oceanside, CA 92056 3 Beds | 2 1/2 Baths …" at bounding box center [379, 200] width 758 height 337
copy link "Terra Nova Construction"
click at [137, 242] on link "Terra Nova Construction" at bounding box center [149, 241] width 90 height 7
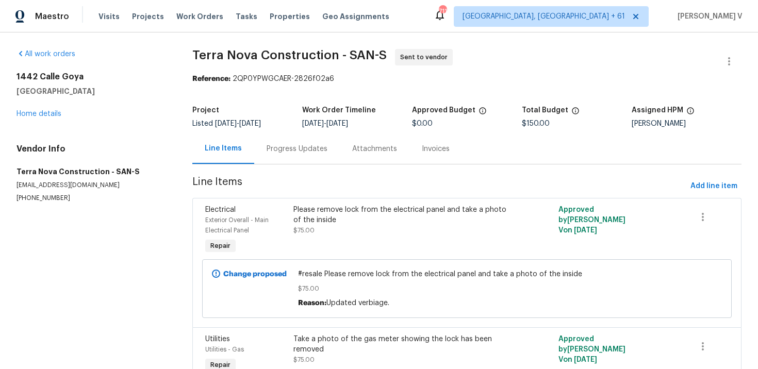
click at [335, 274] on span "#resale Please remove lock from the electrical panel and take a photo of the in…" at bounding box center [467, 274] width 338 height 10
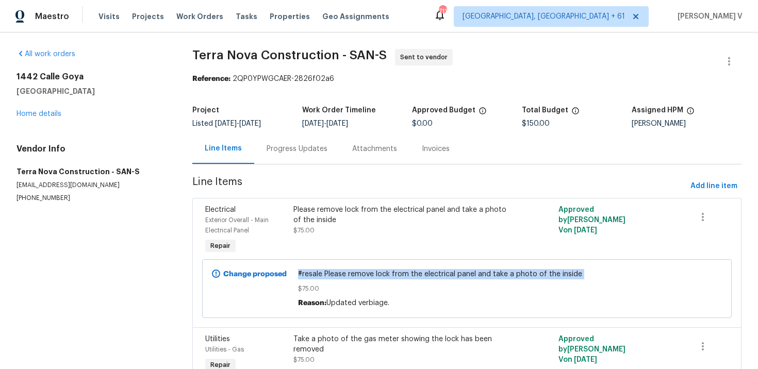
copy span "#resale Please remove lock from the electrical panel and take a photo of the in…"
